Goal: Check status: Check status

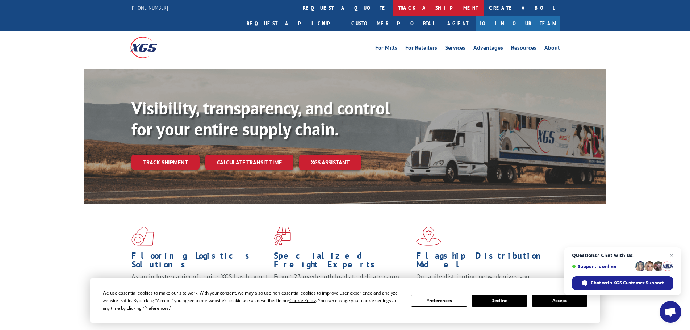
click at [393, 9] on link "track a shipment" at bounding box center [438, 8] width 91 height 16
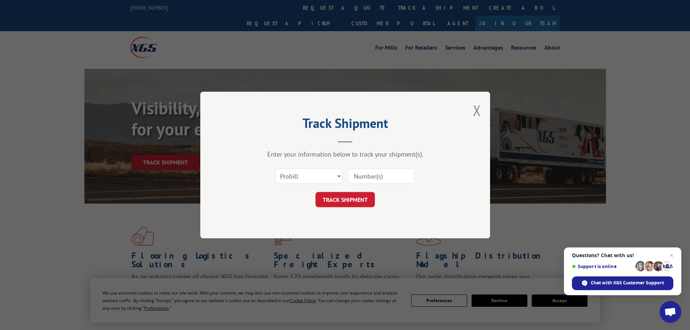
click at [359, 176] on input at bounding box center [381, 175] width 67 height 15
paste input "17410169"
type input "17410169"
click at [352, 199] on button "TRACK SHIPMENT" at bounding box center [345, 199] width 59 height 15
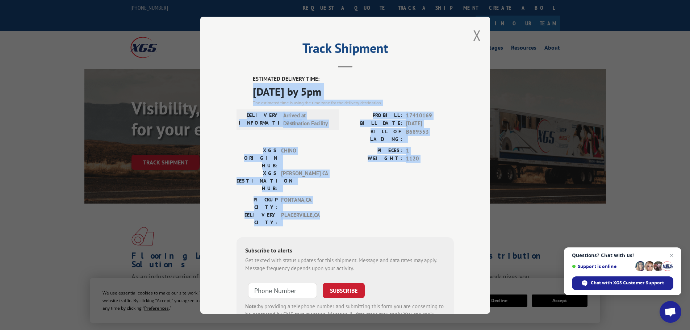
drag, startPoint x: 329, startPoint y: 183, endPoint x: 251, endPoint y: 97, distance: 116.2
click at [251, 97] on div "ESTIMATED DELIVERY TIME: [DATE] by 5pm The estimated time is using the time zon…" at bounding box center [345, 205] width 217 height 260
copy div "[DATE] by 5pm The estimated time is using the time zone for the delivery destin…"
click at [475, 32] on button "Close modal" at bounding box center [477, 35] width 8 height 19
